Goal: Use online tool/utility: Utilize a website feature to perform a specific function

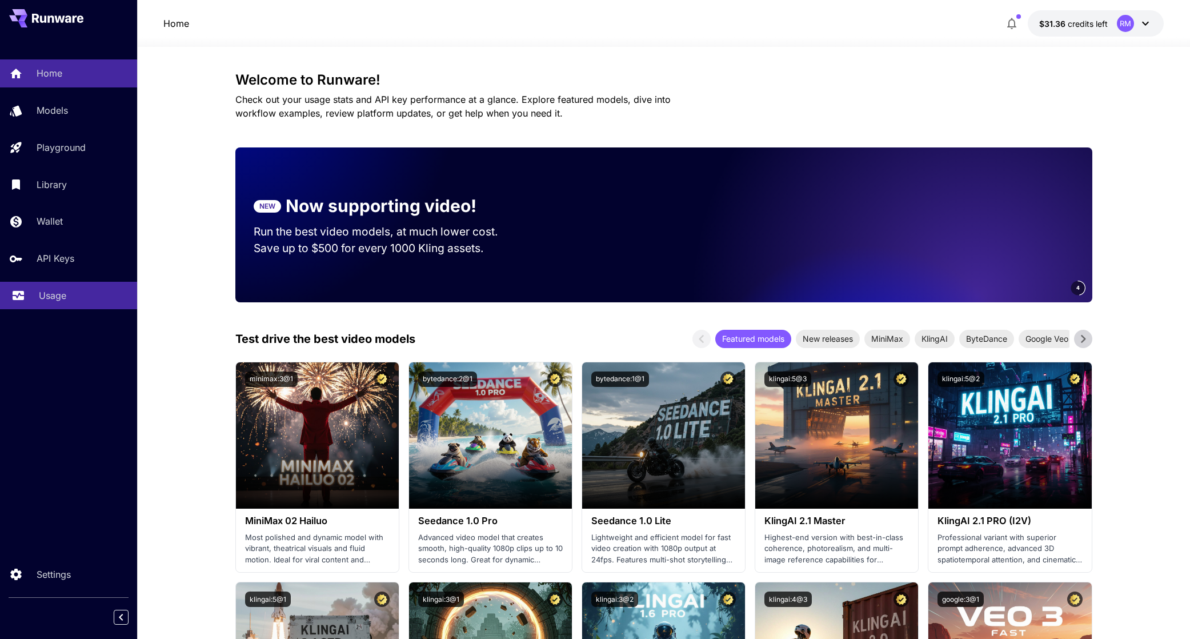
click at [77, 294] on div "Usage" at bounding box center [83, 296] width 89 height 14
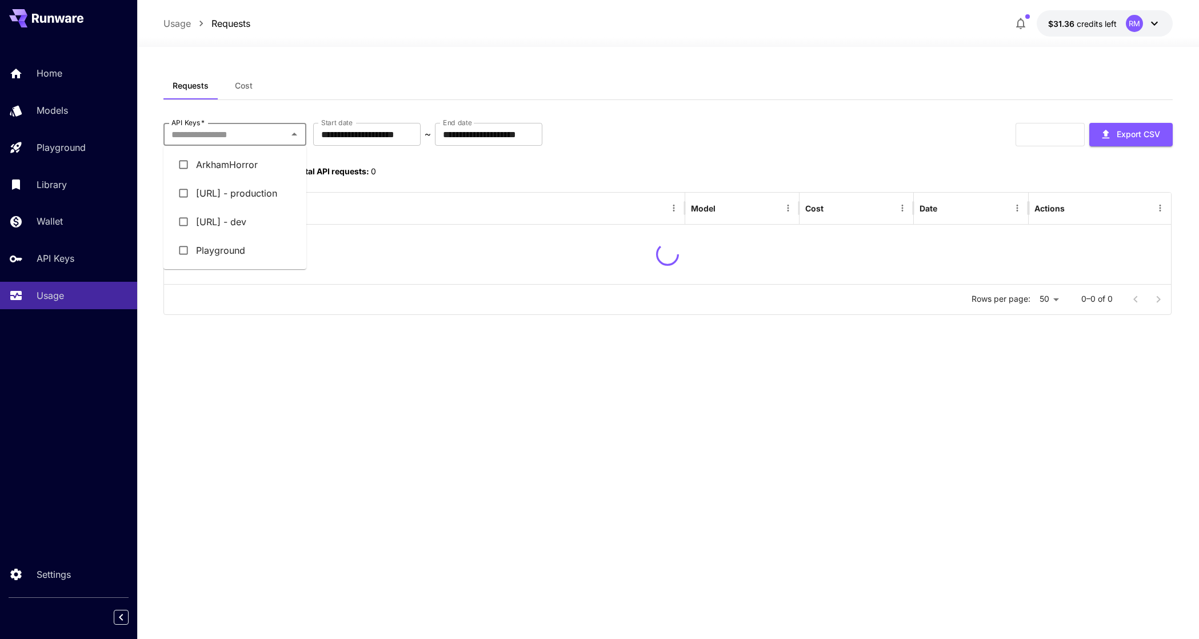
click at [276, 135] on input "API Keys   *" at bounding box center [225, 134] width 117 height 16
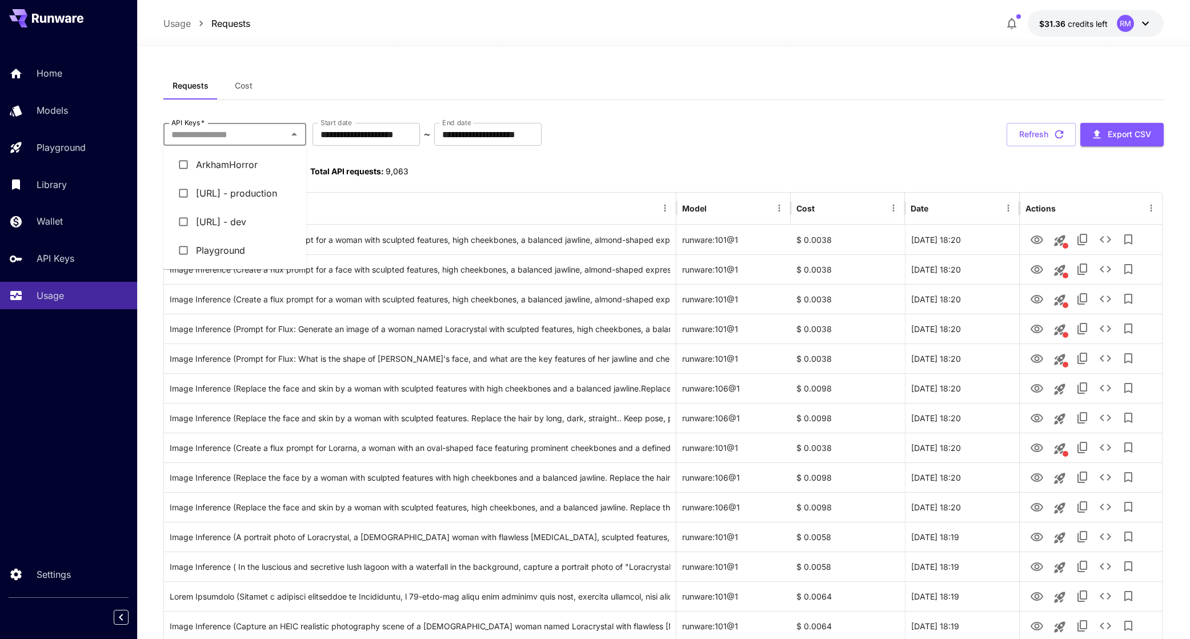
click at [60, 162] on div "Home Models Playground Library Wallet API Keys Usage" at bounding box center [68, 184] width 137 height 250
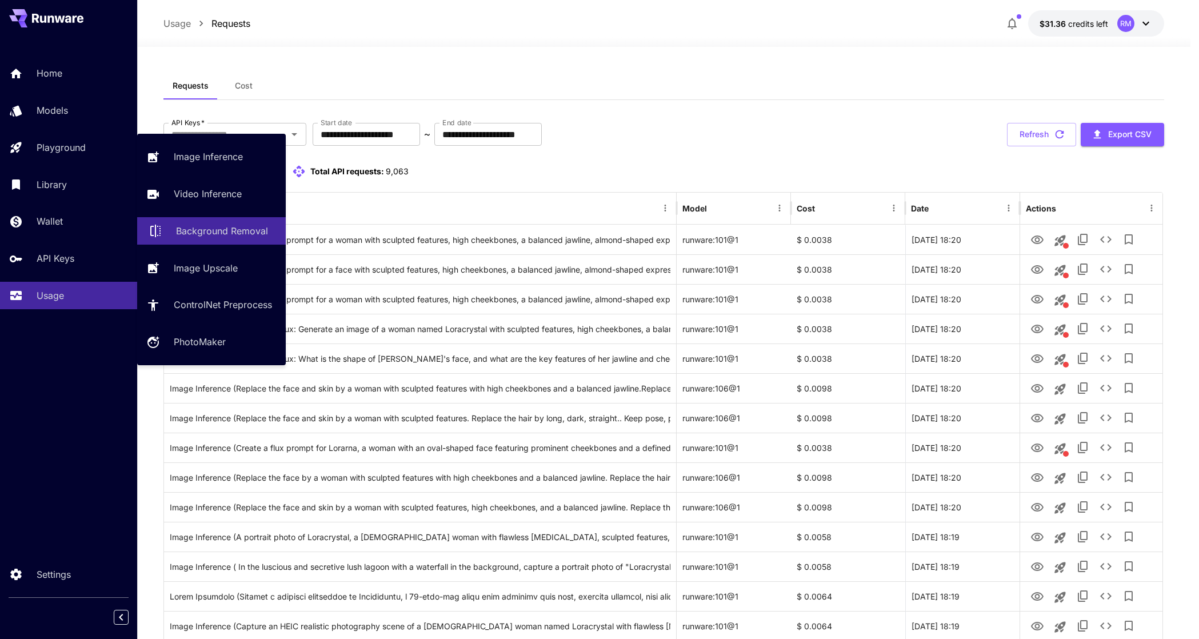
click at [206, 229] on p "Background Removal" at bounding box center [222, 231] width 92 height 14
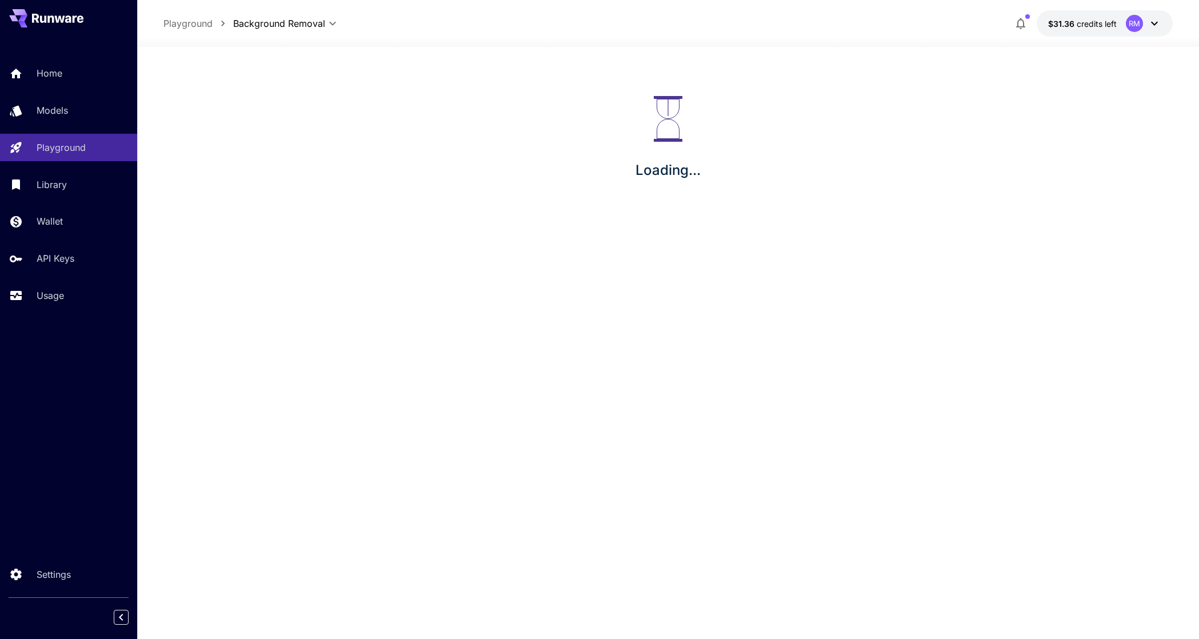
click at [202, 193] on p "Background Removal" at bounding box center [200, 189] width 69 height 8
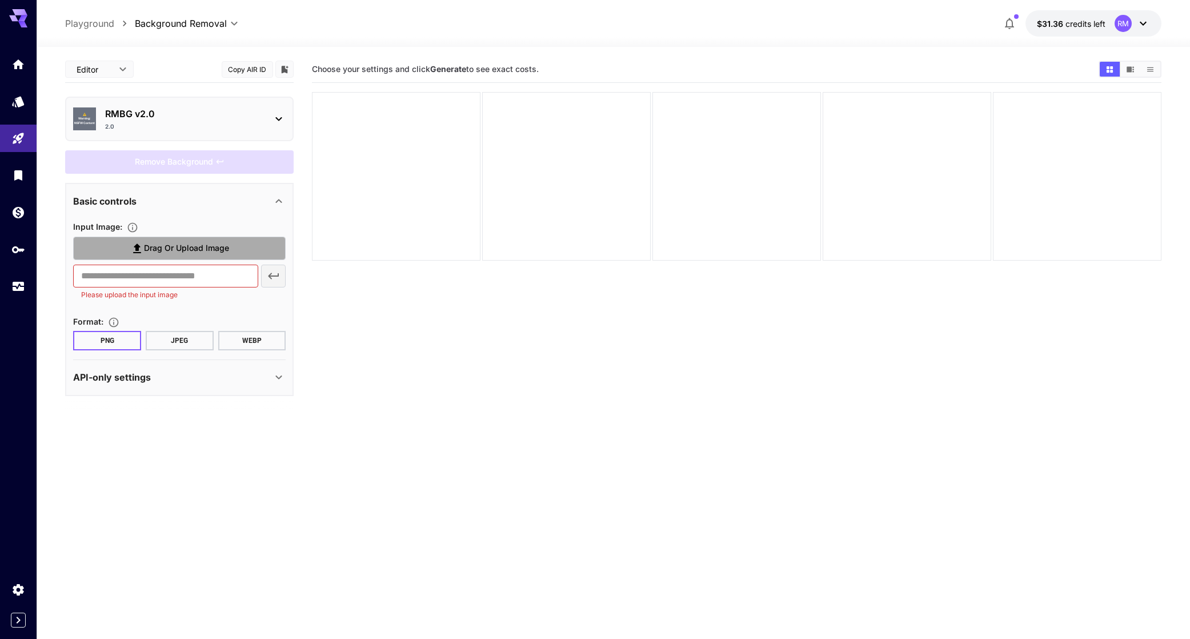
click at [147, 248] on span "Drag or upload image" at bounding box center [186, 248] width 85 height 14
click at [0, 0] on input "Drag or upload image" at bounding box center [0, 0] width 0 height 0
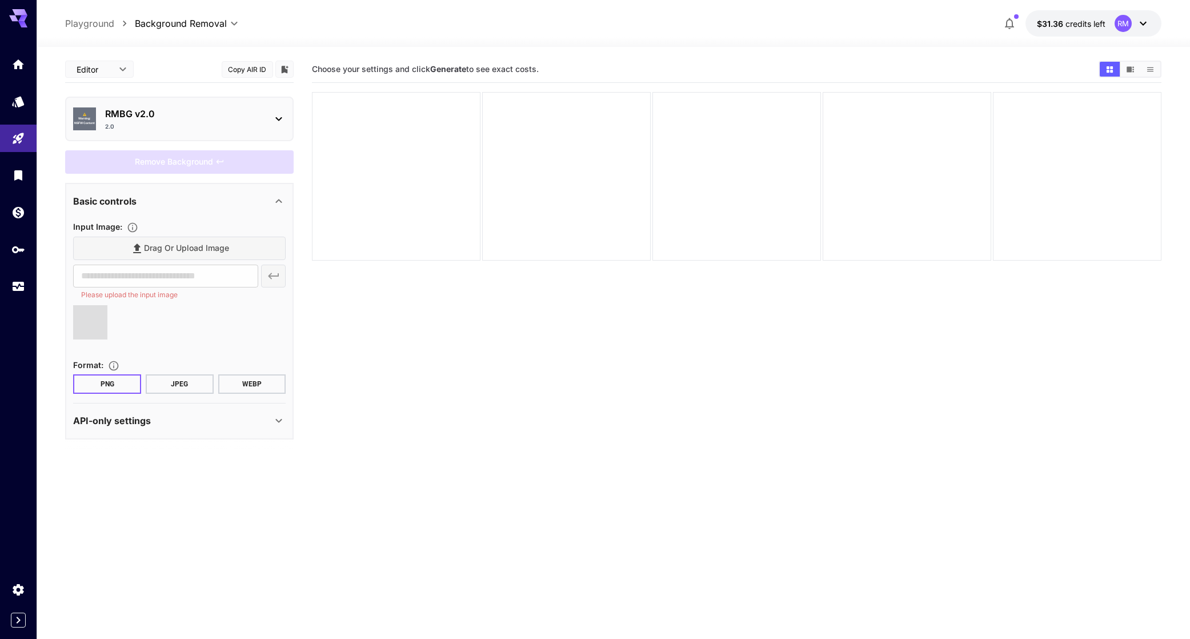
type input "**********"
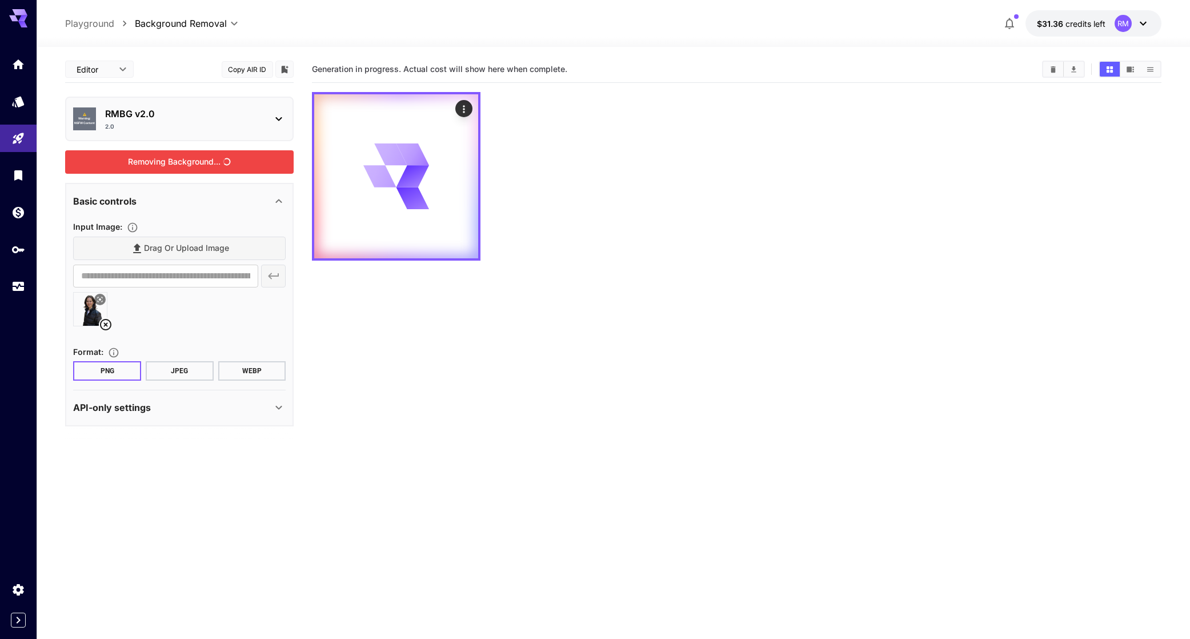
click at [186, 172] on div "Removing Background..." at bounding box center [179, 161] width 229 height 23
click at [1132, 69] on icon "Show images in video view" at bounding box center [1130, 69] width 9 height 9
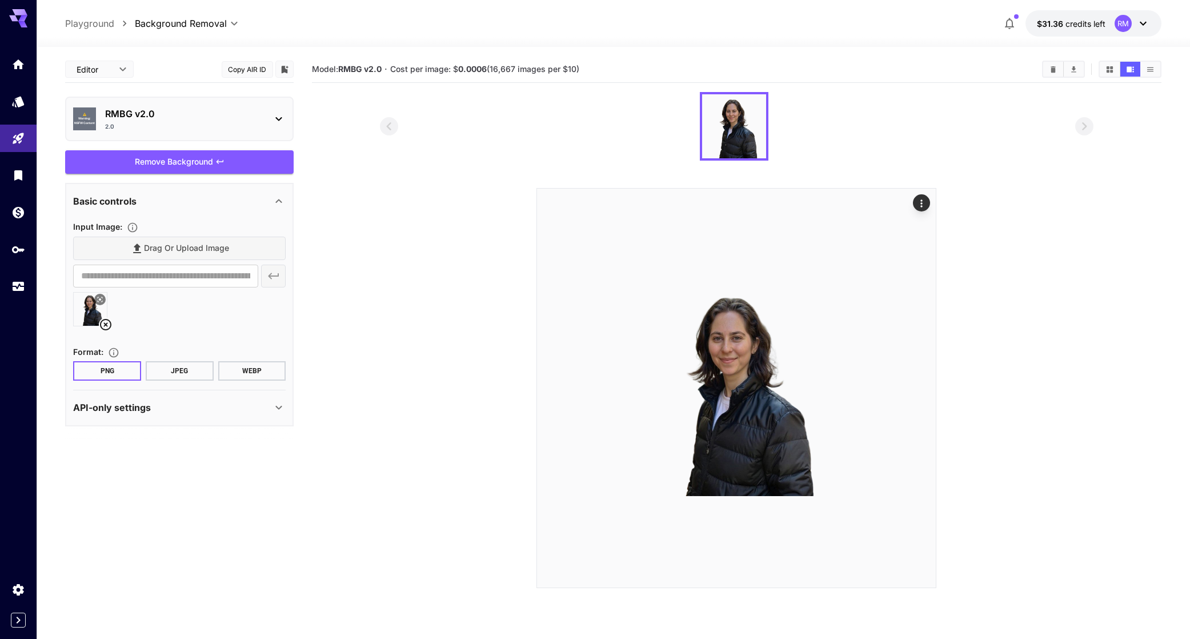
click at [136, 317] on div at bounding box center [179, 313] width 213 height 43
click at [106, 323] on icon at bounding box center [105, 324] width 11 height 11
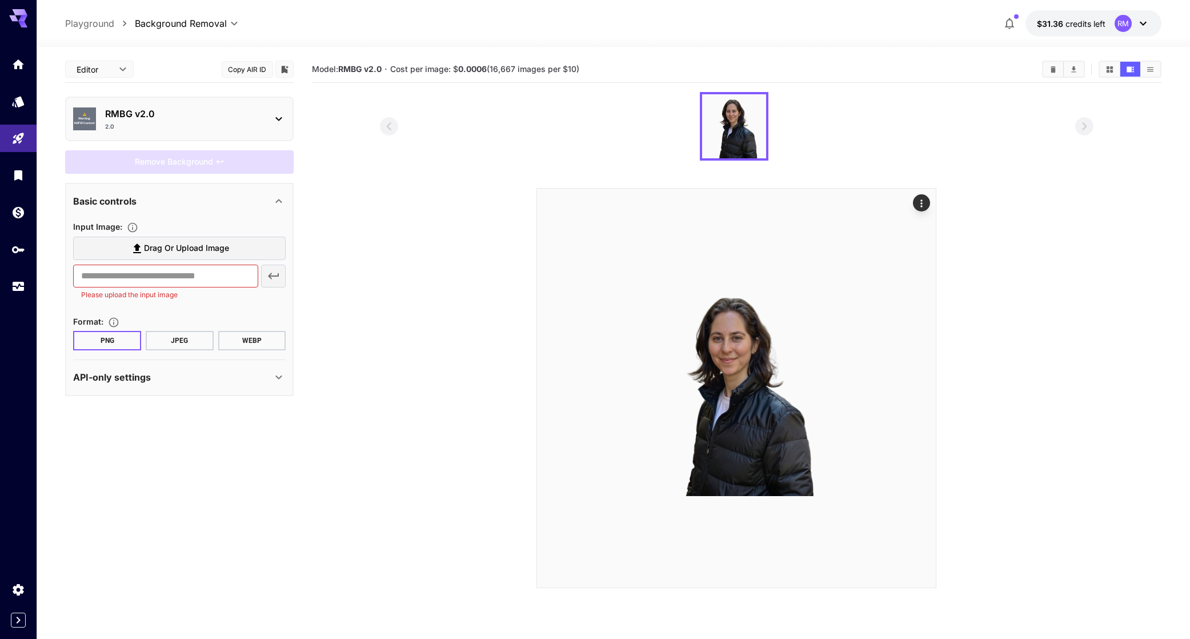
click at [159, 242] on span "Drag or upload image" at bounding box center [186, 248] width 85 height 14
click at [0, 0] on input "Drag or upload image" at bounding box center [0, 0] width 0 height 0
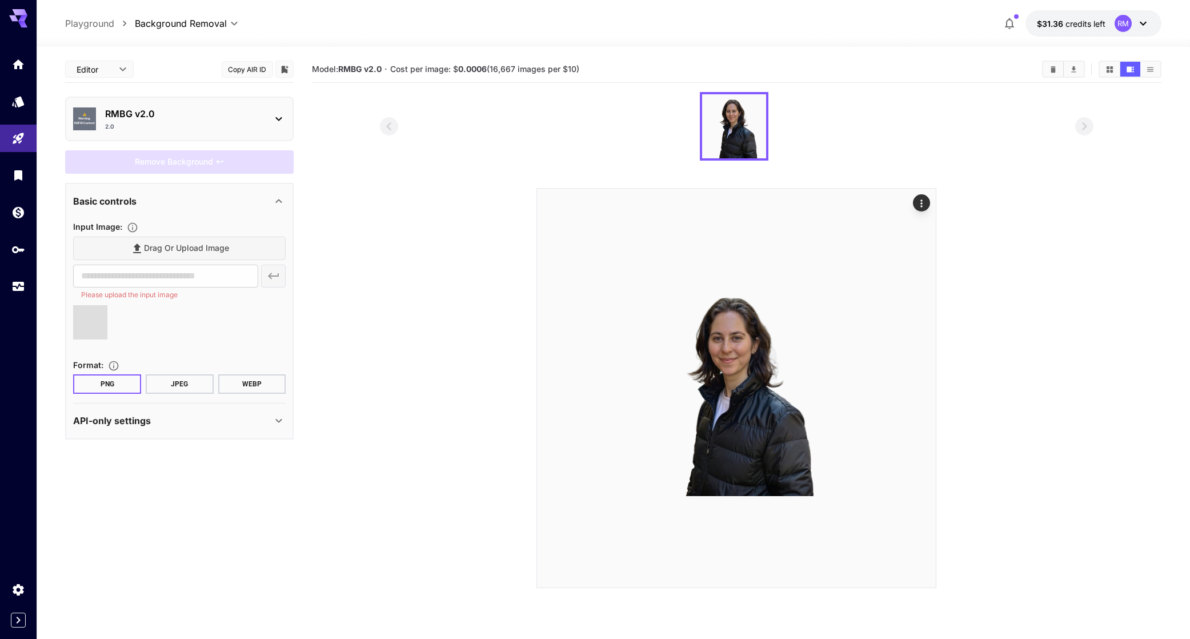
type input "**********"
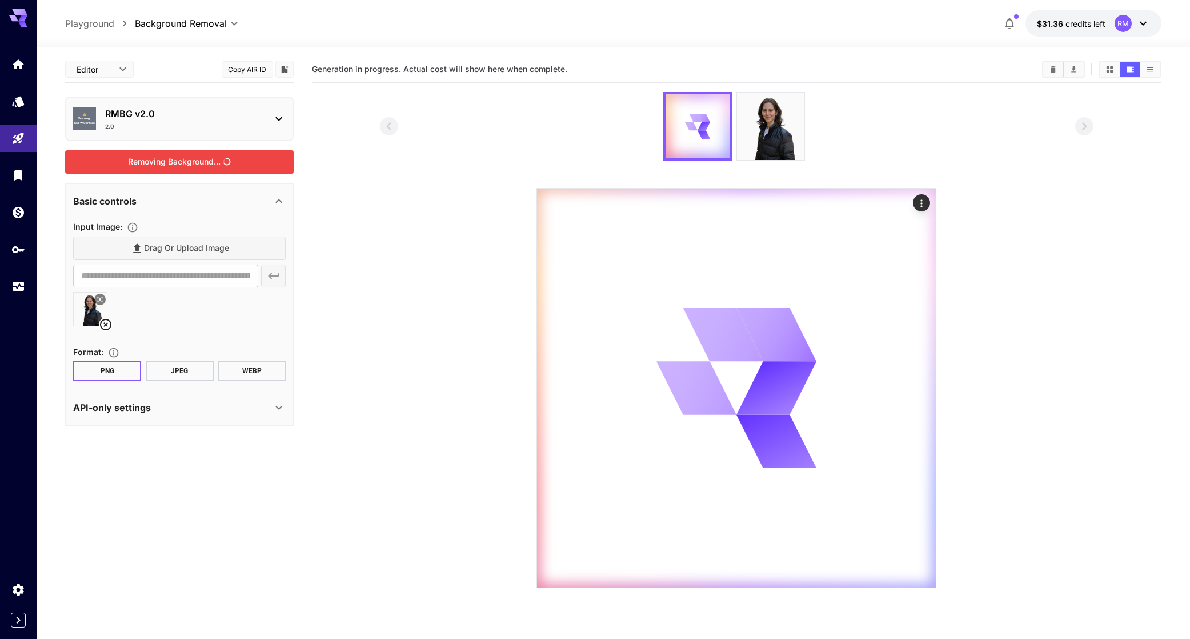
click at [166, 154] on div "Removing Background..." at bounding box center [179, 161] width 229 height 23
